Goal: Information Seeking & Learning: Compare options

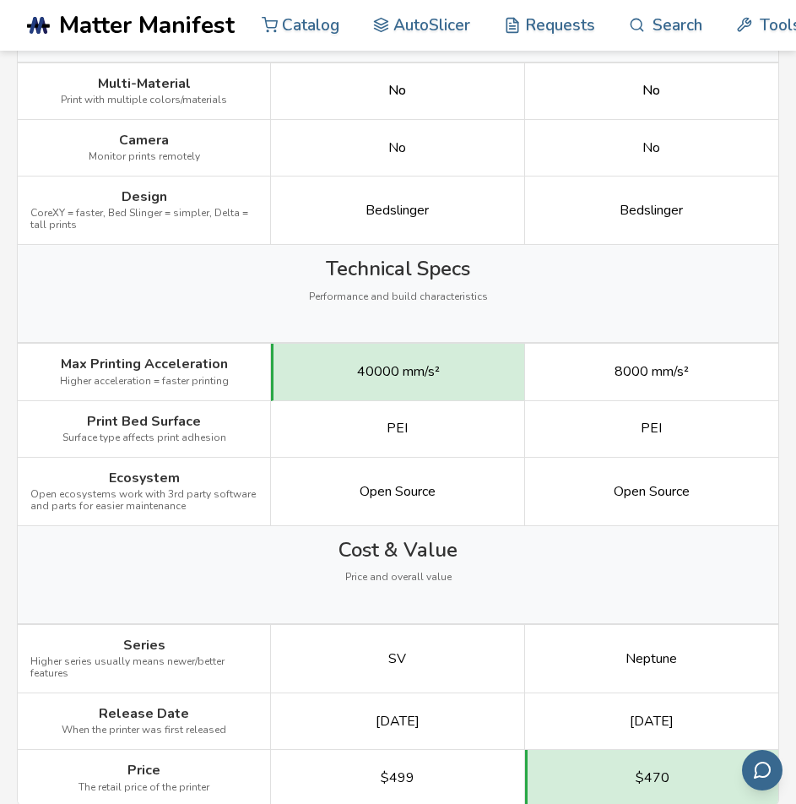
scroll to position [2027, 0]
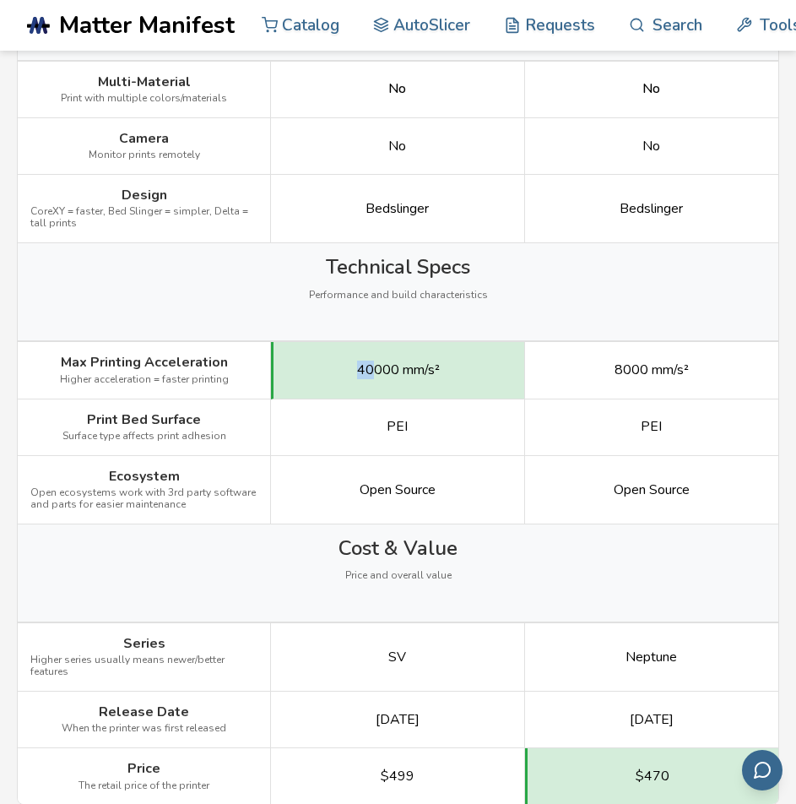
drag, startPoint x: 375, startPoint y: 348, endPoint x: 359, endPoint y: 348, distance: 16.0
click at [359, 362] on span "40000 mm/s²" at bounding box center [398, 369] width 83 height 15
click at [350, 342] on div "40000 mm/s²" at bounding box center [397, 370] width 253 height 57
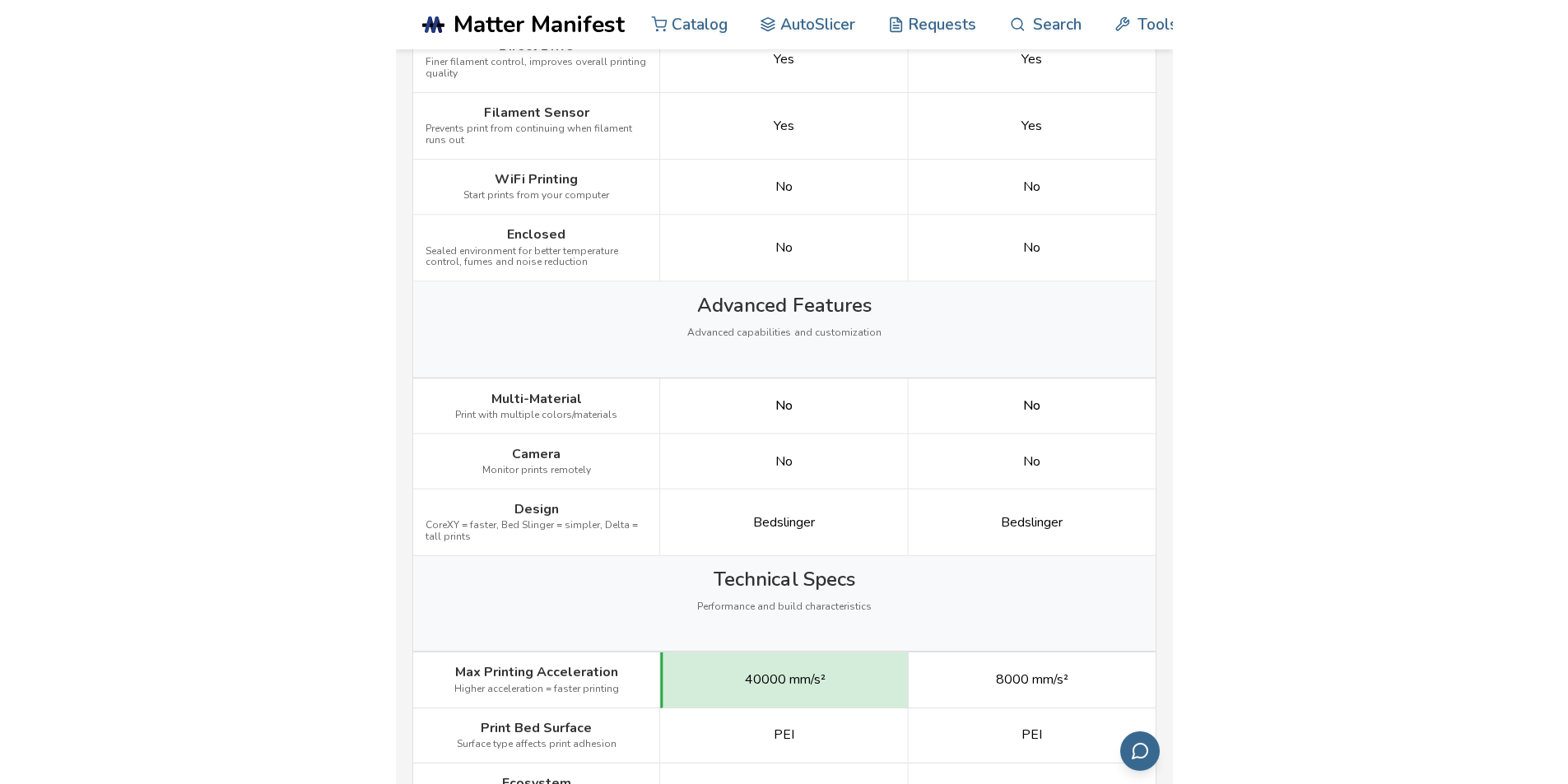
scroll to position [0, 0]
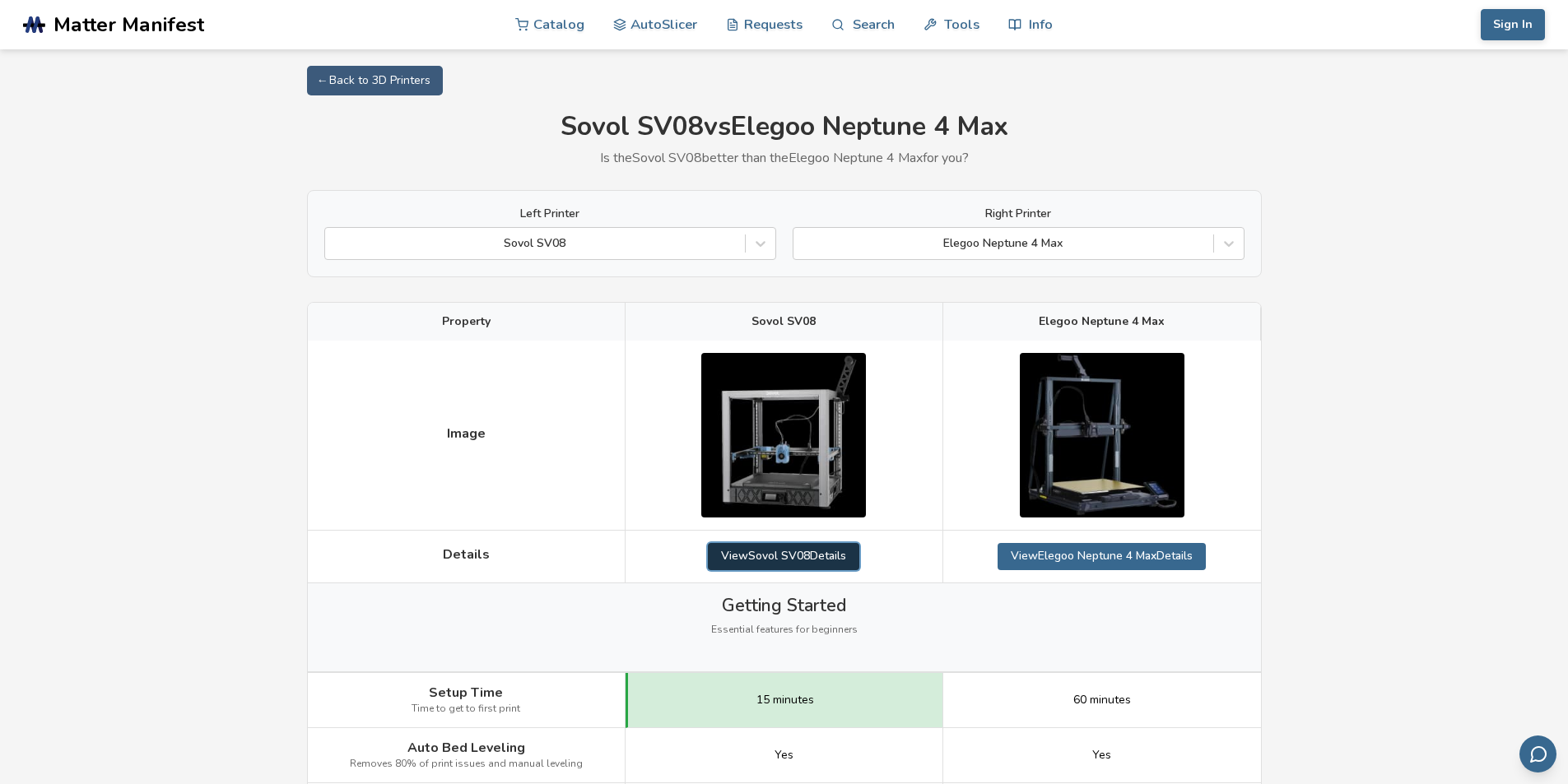
click at [783, 562] on link "View Sovol SV08 Details" at bounding box center [783, 555] width 151 height 26
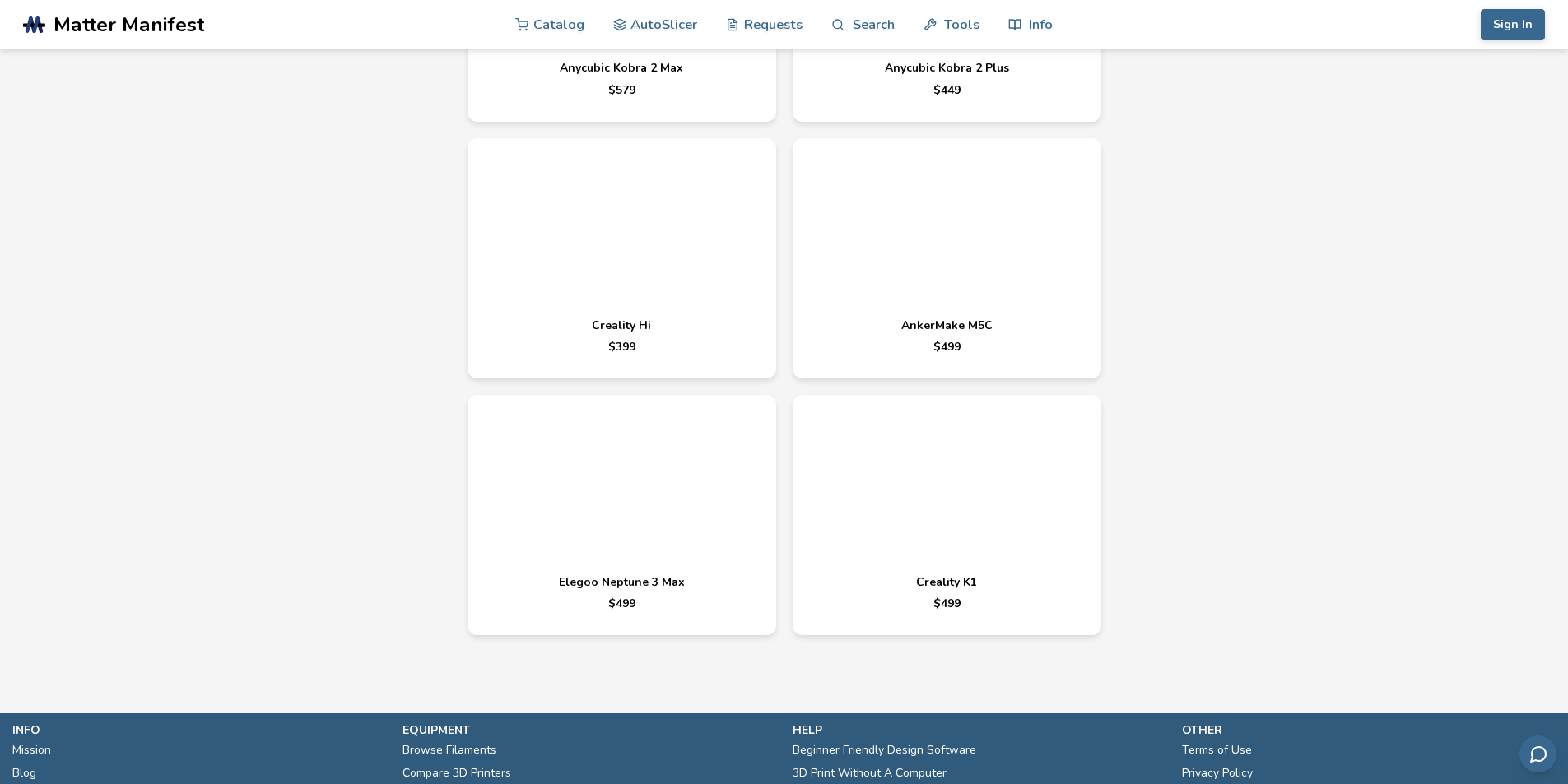
scroll to position [5414, 0]
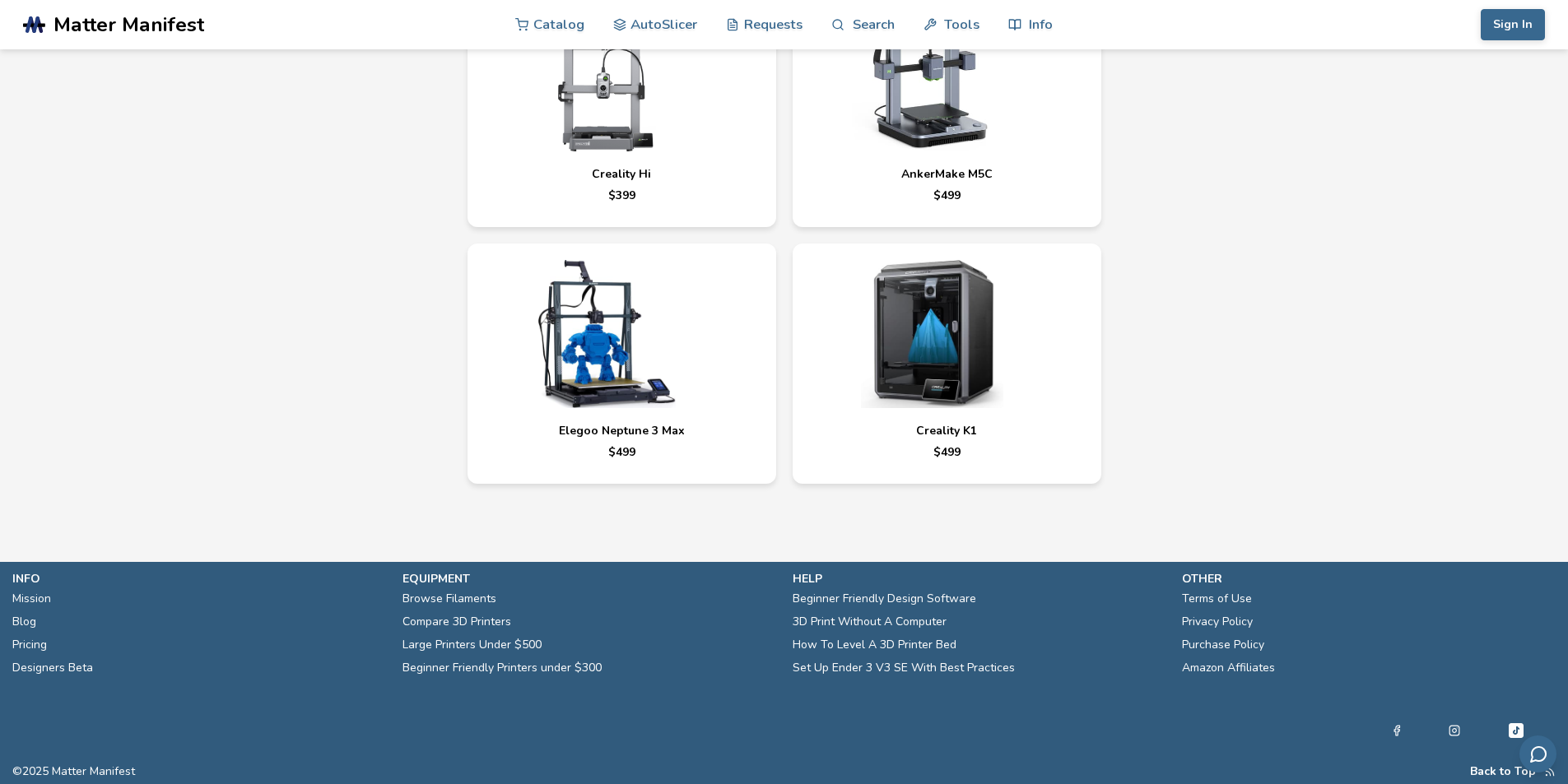
click at [478, 413] on link "Elegoo Neptune 3 Max $ 499" at bounding box center [622, 363] width 309 height 241
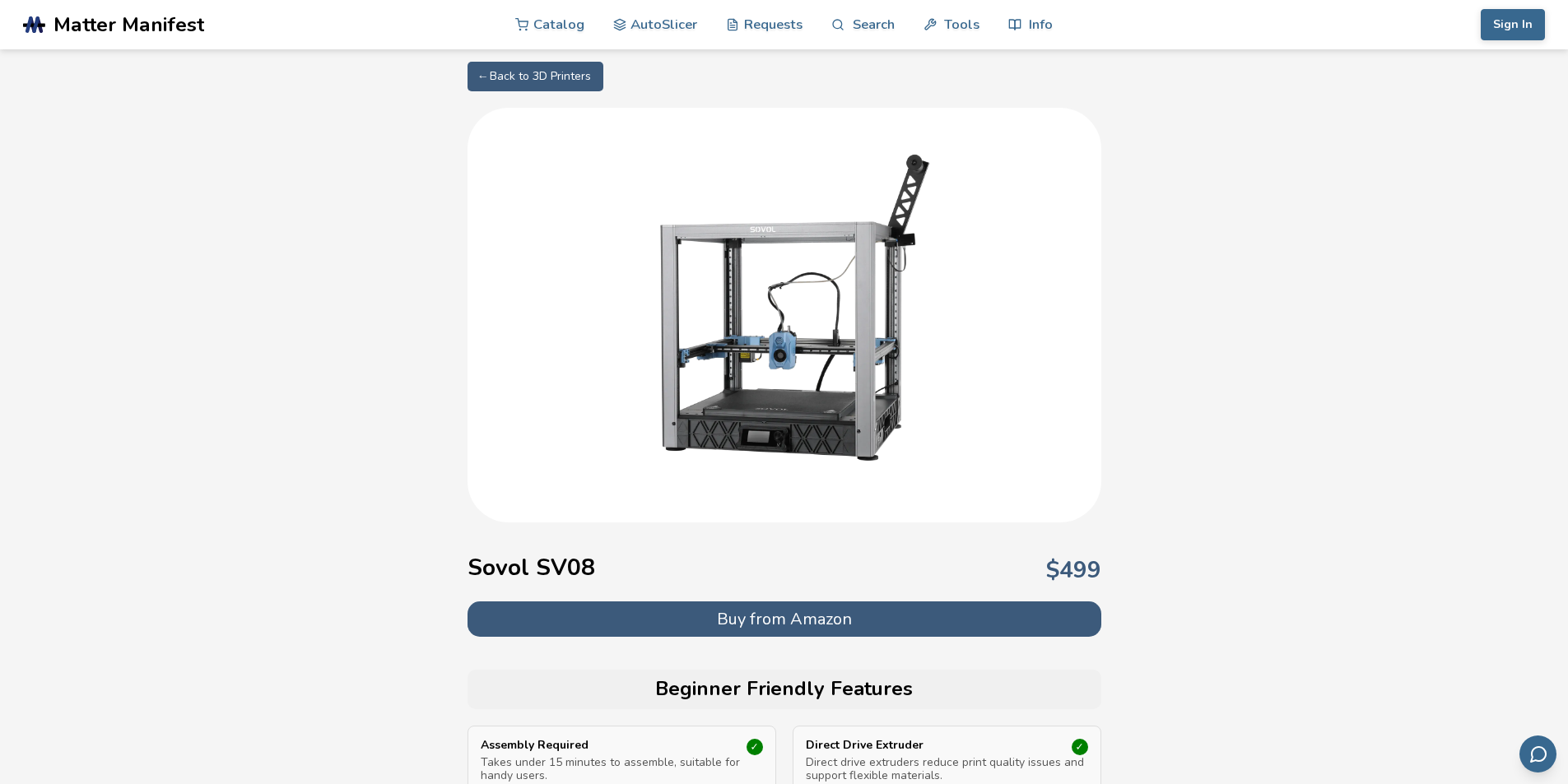
scroll to position [5414, 0]
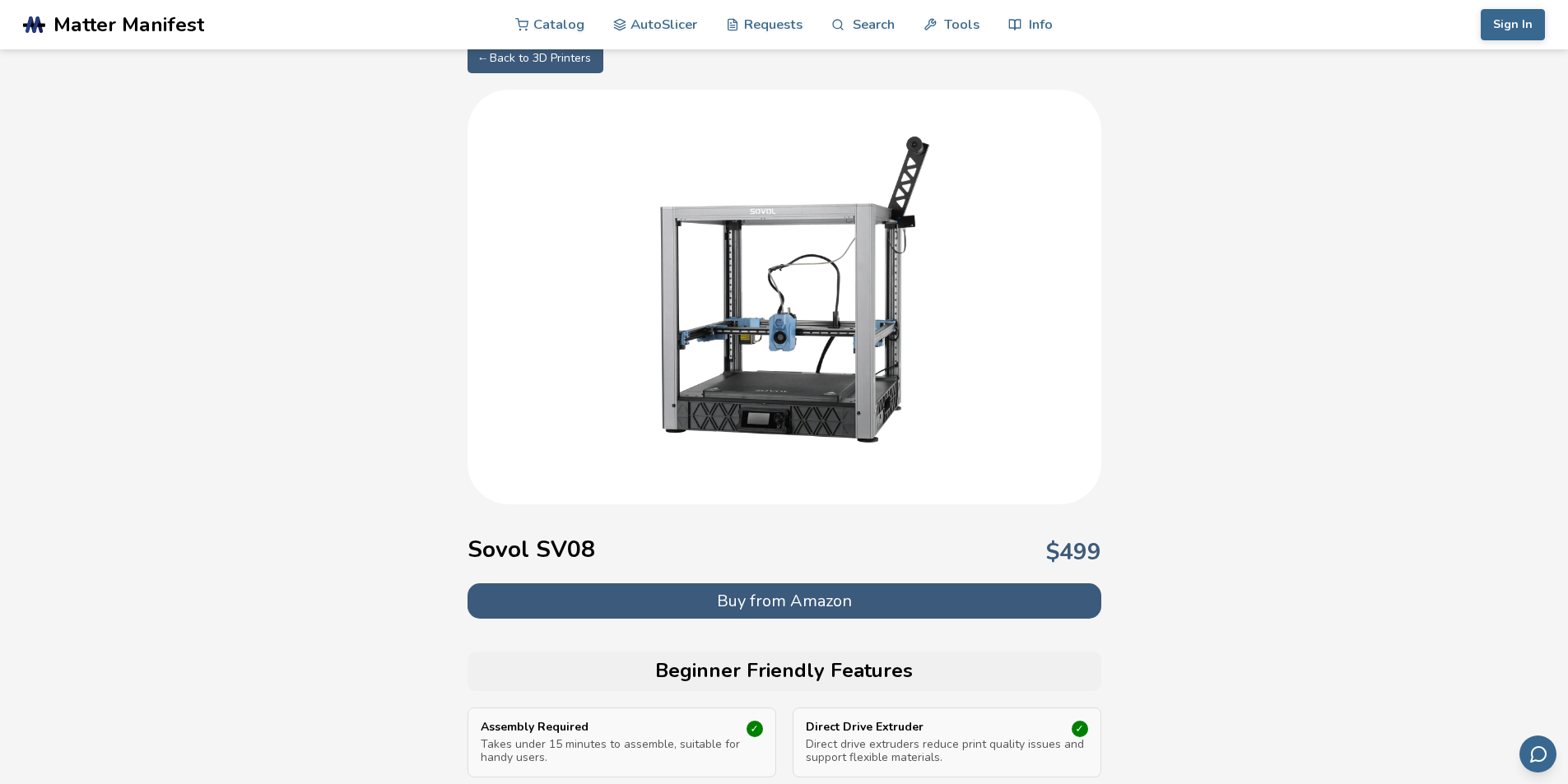
scroll to position [0, 0]
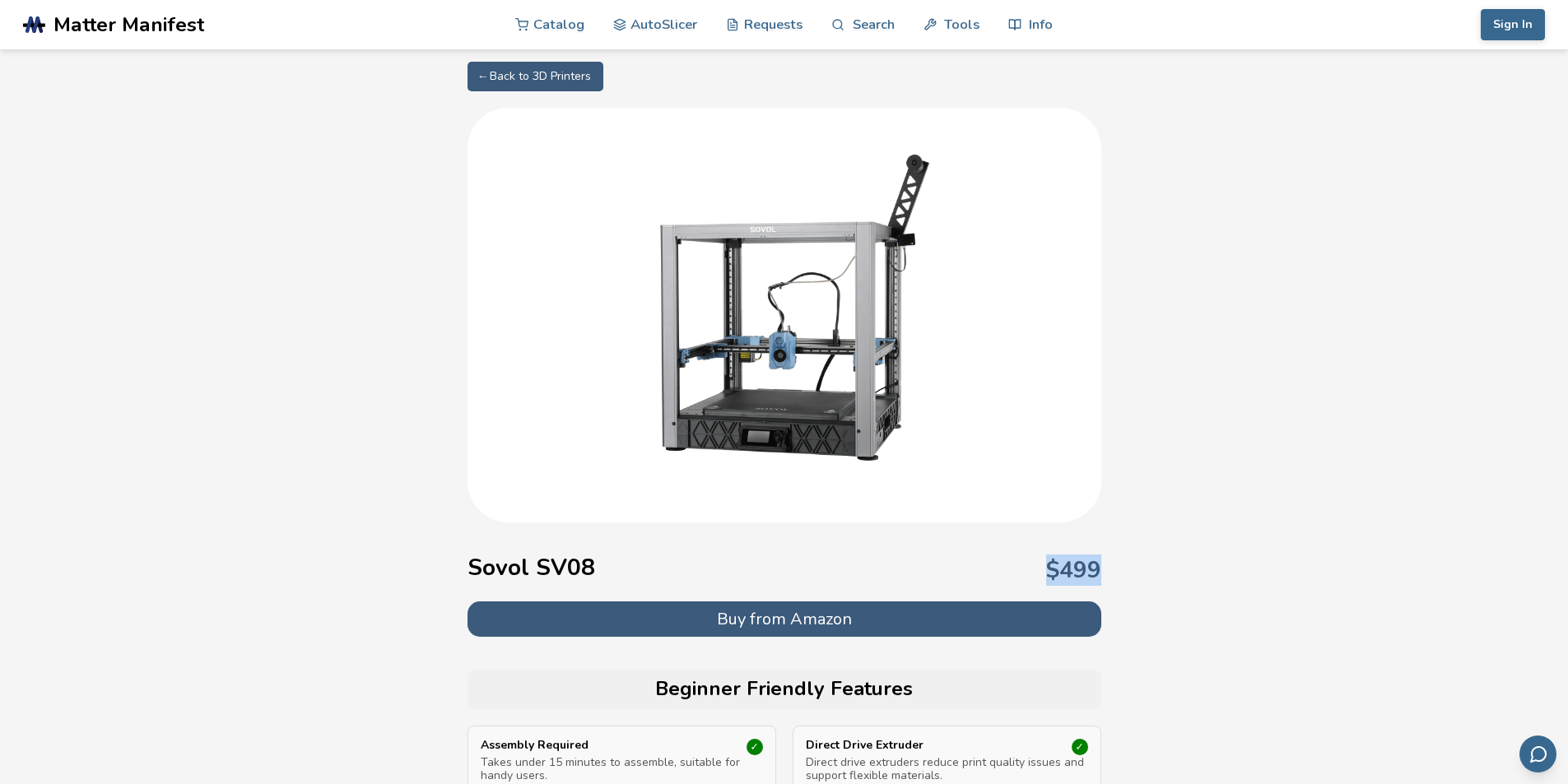
drag, startPoint x: 1040, startPoint y: 559, endPoint x: 1156, endPoint y: 569, distance: 116.4
